Goal: Check status: Check status

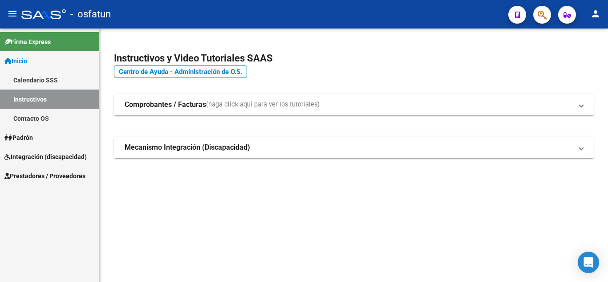
click at [25, 114] on link "Contacto OS" at bounding box center [49, 118] width 99 height 19
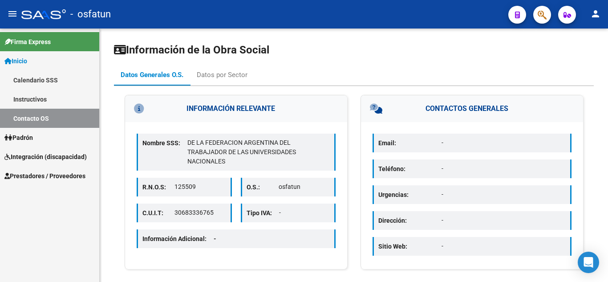
click at [43, 173] on span "Prestadores / Proveedores" at bounding box center [44, 176] width 81 height 10
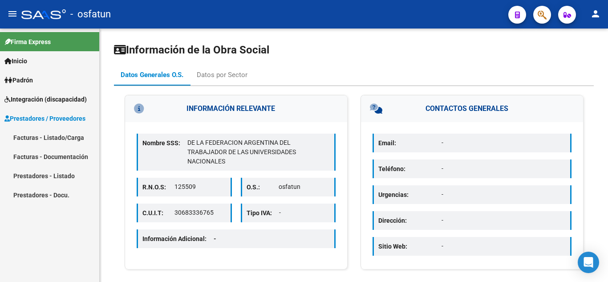
click at [24, 155] on link "Facturas - Documentación" at bounding box center [49, 156] width 99 height 19
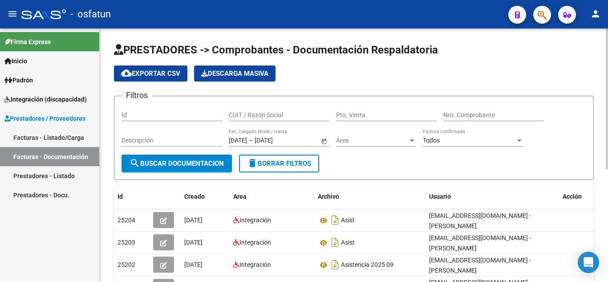
click at [363, 113] on input "Pto. Venta" at bounding box center [386, 115] width 101 height 8
type input "1"
click at [495, 118] on input "Nro. Comprobante" at bounding box center [493, 115] width 101 height 8
type input "130"
click at [208, 163] on span "search Buscar Documentacion" at bounding box center [176, 163] width 94 height 8
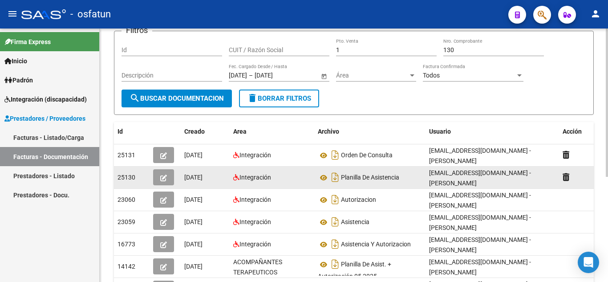
scroll to position [89, 0]
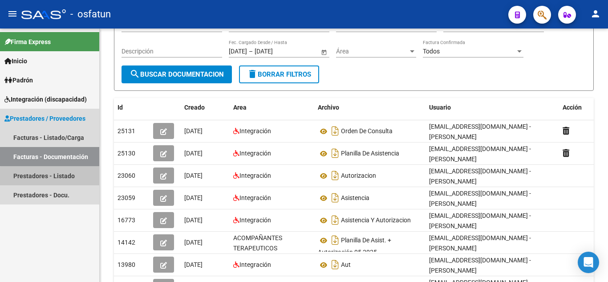
click at [55, 181] on link "Prestadores - Listado" at bounding box center [49, 175] width 99 height 19
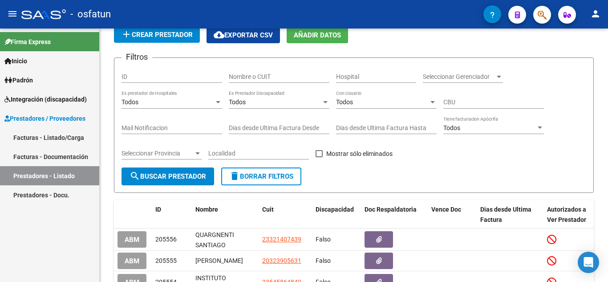
scroll to position [89, 0]
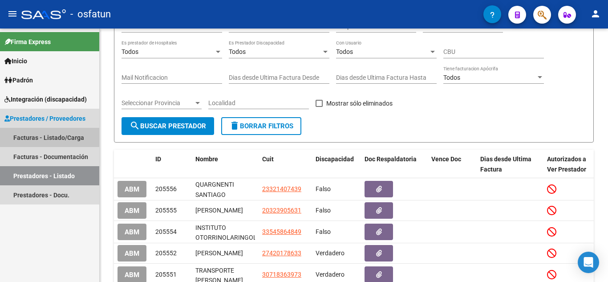
click at [34, 136] on link "Facturas - Listado/Carga" at bounding box center [49, 137] width 99 height 19
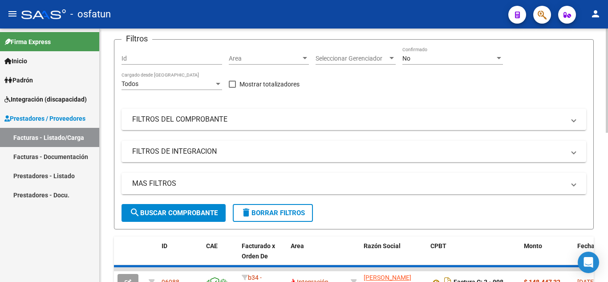
scroll to position [44, 0]
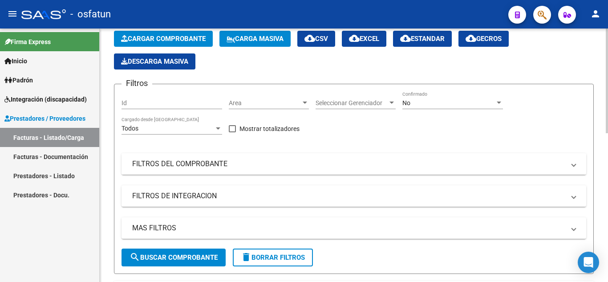
click at [196, 169] on mat-expansion-panel-header "FILTROS DEL COMPROBANTE" at bounding box center [353, 163] width 464 height 21
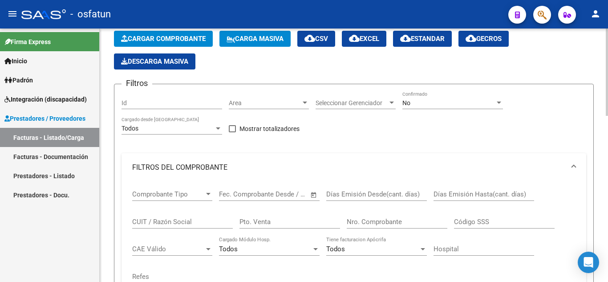
drag, startPoint x: 265, startPoint y: 214, endPoint x: 280, endPoint y: 220, distance: 16.8
click at [265, 214] on div "Pto. Venta" at bounding box center [289, 218] width 101 height 19
click at [280, 220] on input "Pto. Venta" at bounding box center [289, 222] width 101 height 8
type input "4"
type input "1"
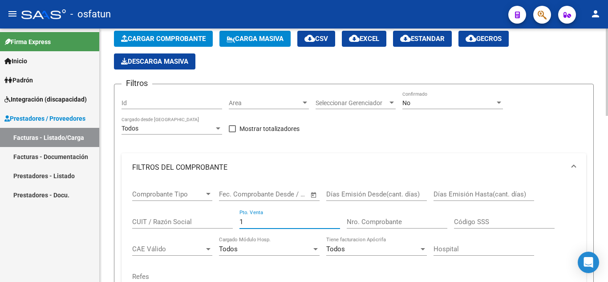
drag, startPoint x: 403, startPoint y: 222, endPoint x: 412, endPoint y: 214, distance: 12.0
click at [407, 220] on input "Nro. Comprobante" at bounding box center [397, 222] width 101 height 8
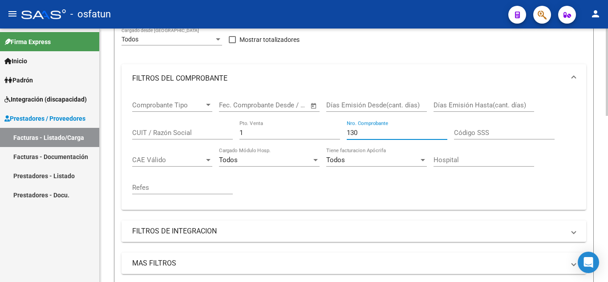
scroll to position [267, 0]
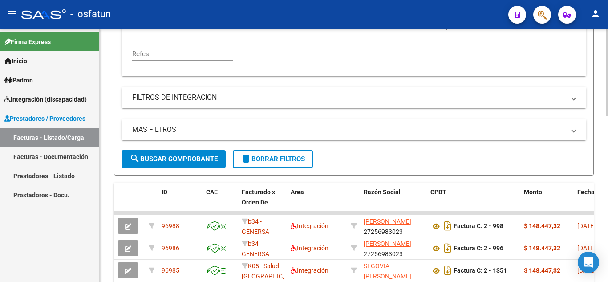
type input "130"
click at [162, 165] on button "search Buscar Comprobante" at bounding box center [173, 159] width 104 height 18
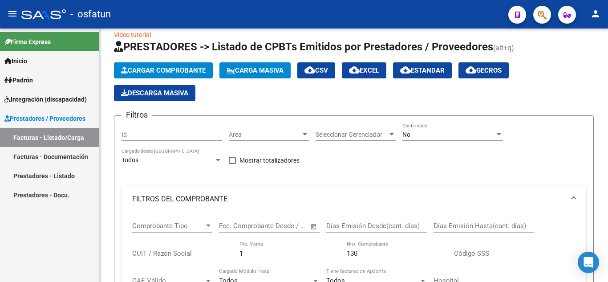
scroll to position [0, 0]
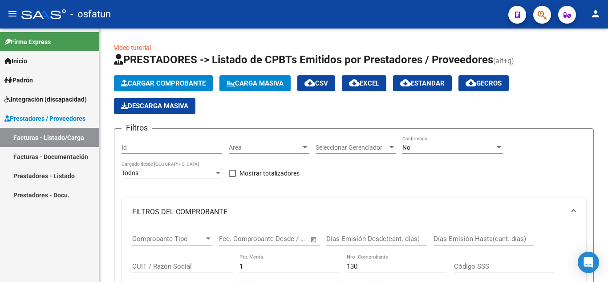
click at [39, 139] on link "Facturas - Listado/Carga" at bounding box center [49, 137] width 99 height 19
